Goal: Task Accomplishment & Management: Manage account settings

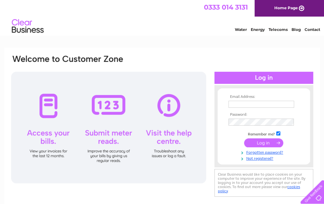
type input "wendycoakley@icloud.com"
click at [258, 139] on input "submit" at bounding box center [263, 142] width 39 height 9
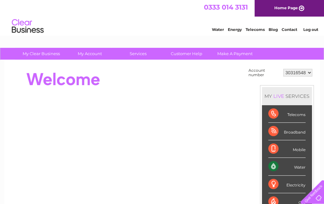
drag, startPoint x: 294, startPoint y: 173, endPoint x: 283, endPoint y: 173, distance: 11.2
click at [293, 174] on div "Water" at bounding box center [287, 167] width 37 height 18
click at [274, 169] on div "Water" at bounding box center [287, 167] width 37 height 18
click at [305, 166] on div "Water" at bounding box center [287, 167] width 37 height 18
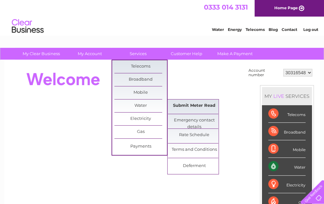
click at [198, 104] on link "Submit Meter Read" at bounding box center [194, 106] width 53 height 13
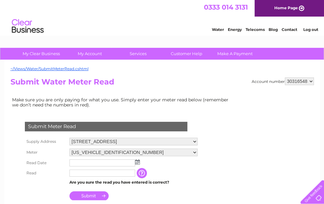
click at [139, 163] on img at bounding box center [137, 161] width 5 height 5
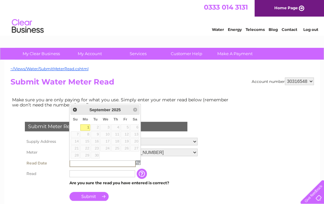
click at [89, 126] on link "1" at bounding box center [85, 127] width 10 height 6
type input "2025/09/01"
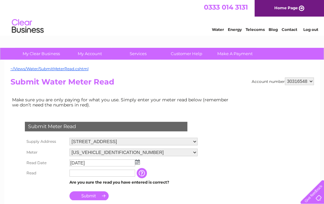
click at [103, 172] on input "text" at bounding box center [103, 173] width 66 height 7
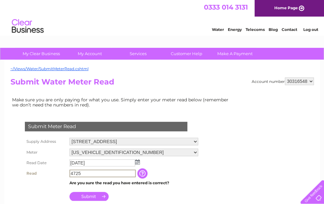
type input "4725"
click at [91, 196] on input "Submit" at bounding box center [89, 196] width 39 height 9
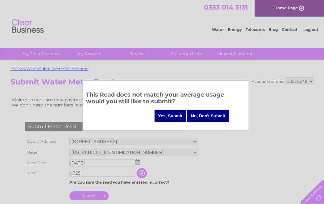
click at [170, 111] on input "Yes, Submit" at bounding box center [171, 116] width 32 height 12
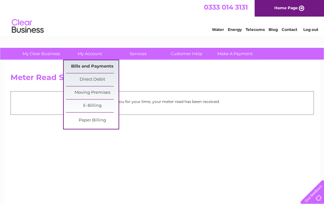
click at [92, 65] on link "Bills and Payments" at bounding box center [92, 66] width 53 height 13
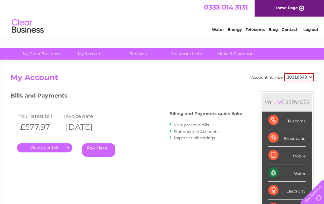
click at [48, 145] on link "." at bounding box center [44, 147] width 55 height 9
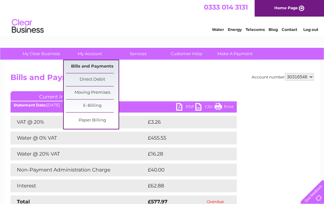
click at [99, 67] on link "Bills and Payments" at bounding box center [92, 66] width 53 height 13
click at [97, 67] on link "Bills and Payments" at bounding box center [92, 66] width 53 height 13
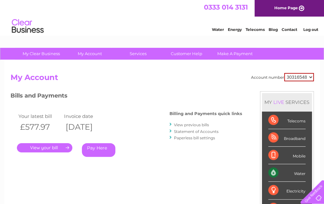
click at [191, 125] on link "View previous bills" at bounding box center [191, 124] width 35 height 5
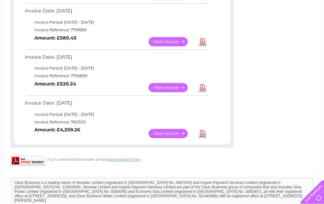
scroll to position [223, 0]
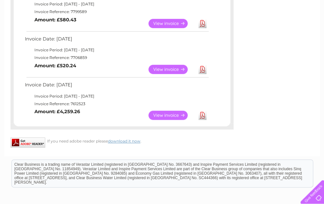
click at [163, 115] on link "View" at bounding box center [172, 115] width 47 height 9
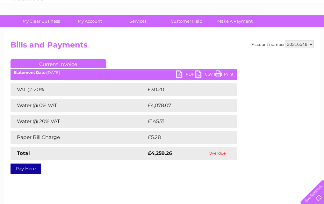
scroll to position [64, 0]
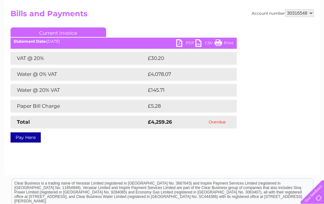
click at [184, 42] on link "PDF" at bounding box center [185, 43] width 19 height 9
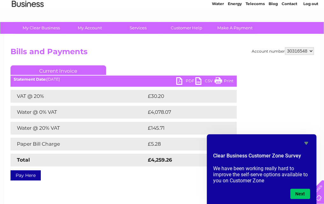
scroll to position [0, 0]
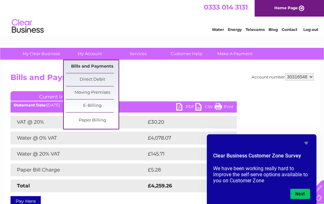
click at [88, 64] on link "Bills and Payments" at bounding box center [92, 66] width 53 height 13
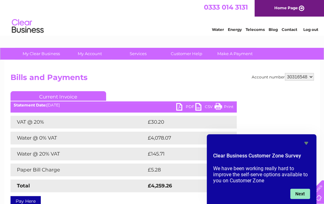
click at [307, 193] on button "Next" at bounding box center [301, 194] width 20 height 10
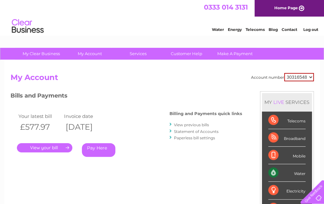
click at [43, 144] on link "." at bounding box center [44, 147] width 55 height 9
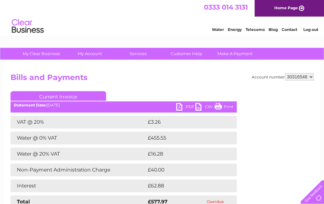
click at [181, 108] on link "PDF" at bounding box center [185, 107] width 19 height 9
